Goal: Find specific page/section: Find specific page/section

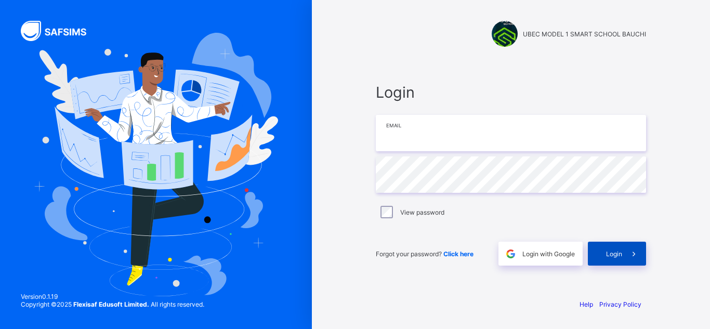
type input "**********"
click at [632, 250] on icon at bounding box center [634, 254] width 11 height 10
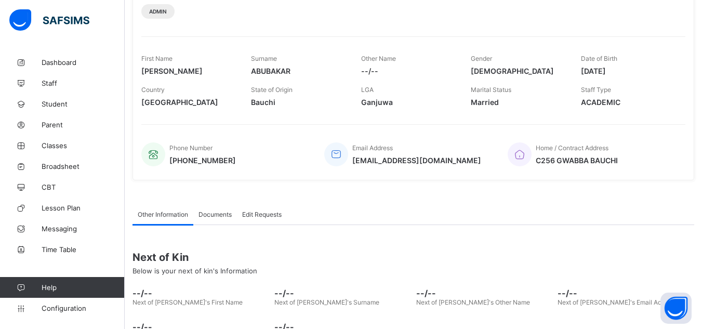
scroll to position [158, 0]
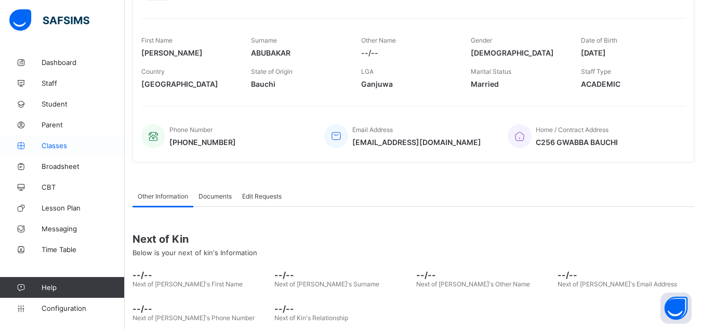
click at [64, 142] on span "Classes" at bounding box center [83, 145] width 83 height 8
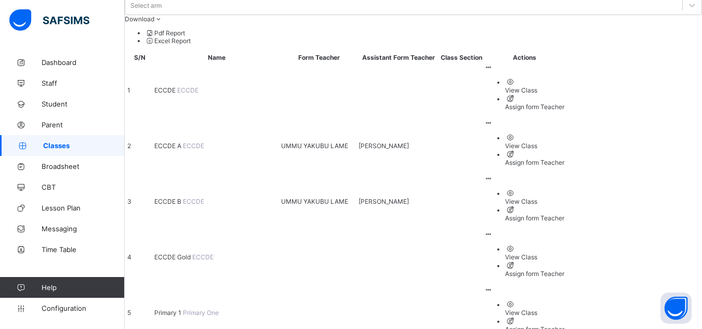
scroll to position [110, 0]
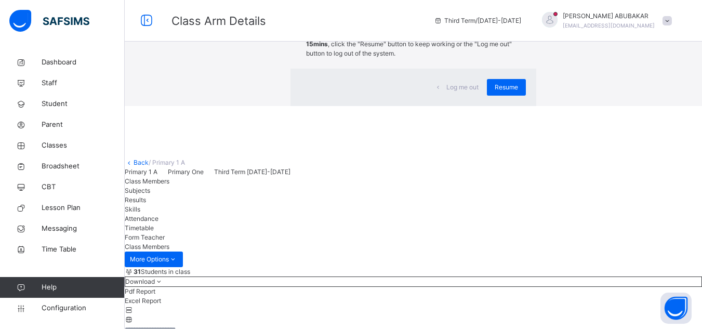
click at [516, 32] on div "×" at bounding box center [521, 21] width 10 height 22
